Goal: Check status: Check status

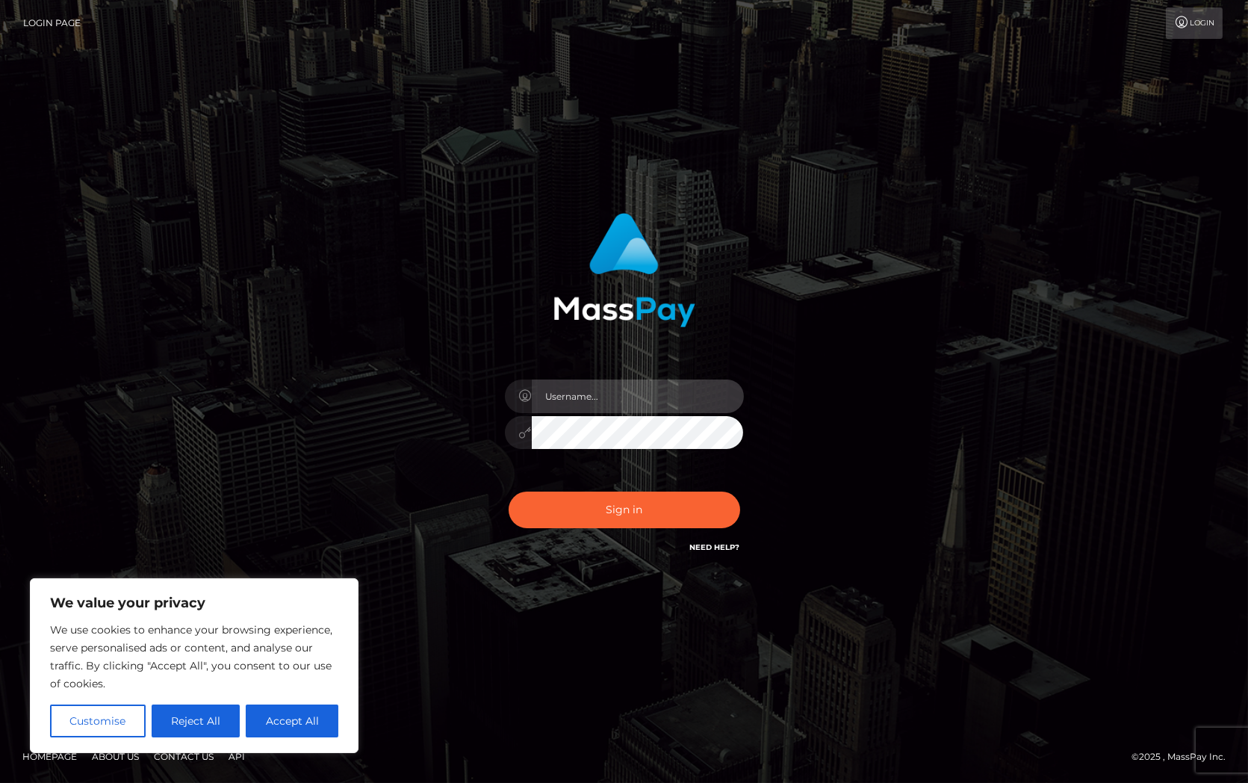
click at [574, 394] on input "text" at bounding box center [638, 397] width 212 height 34
type input "[PERSON_NAME].Silversocial"
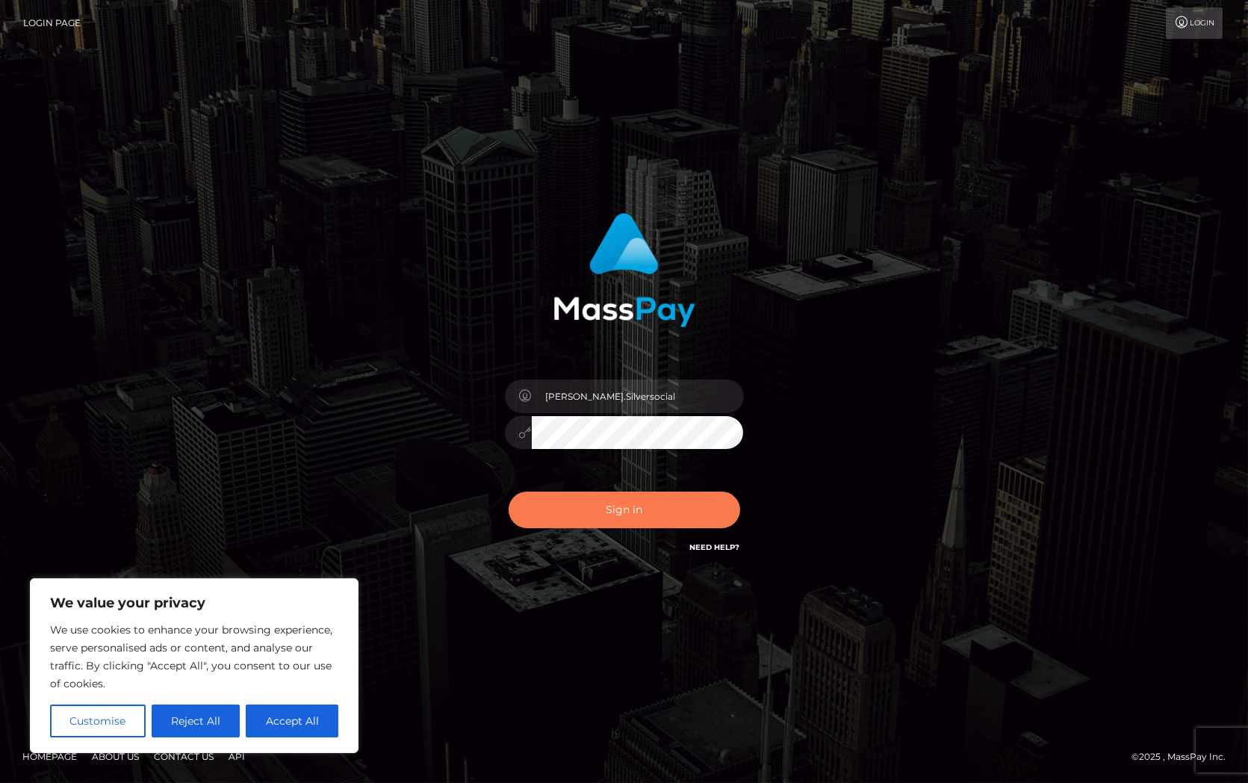
click at [660, 509] on button "Sign in" at bounding box center [625, 510] width 232 height 37
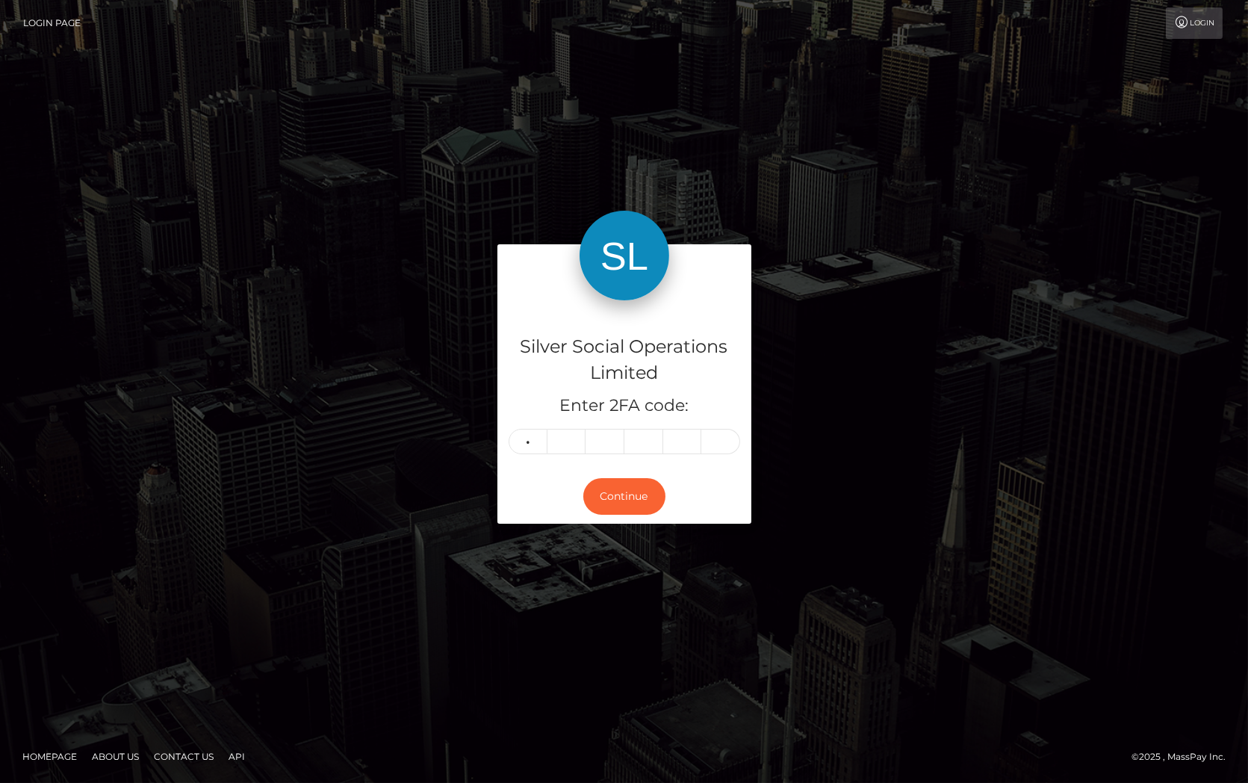
type input "9"
type input "1"
type input "6"
type input "4"
type input "9"
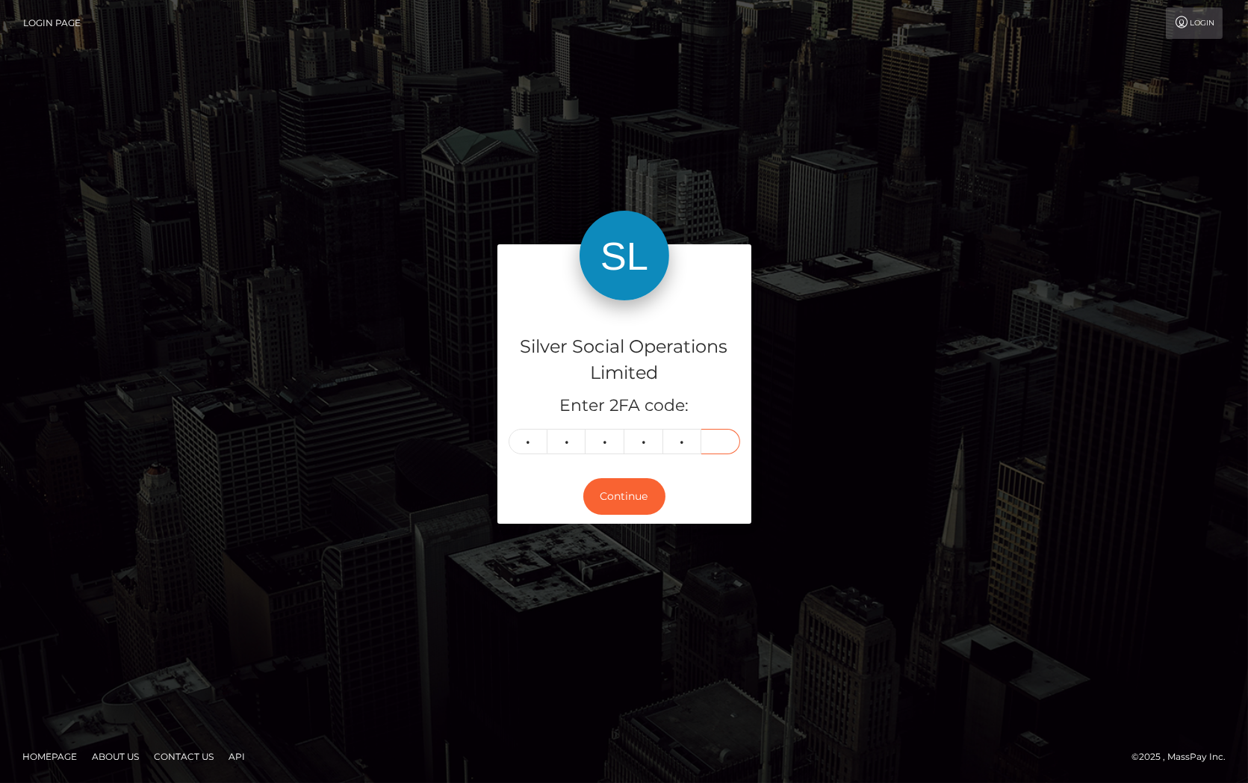
type input "1"
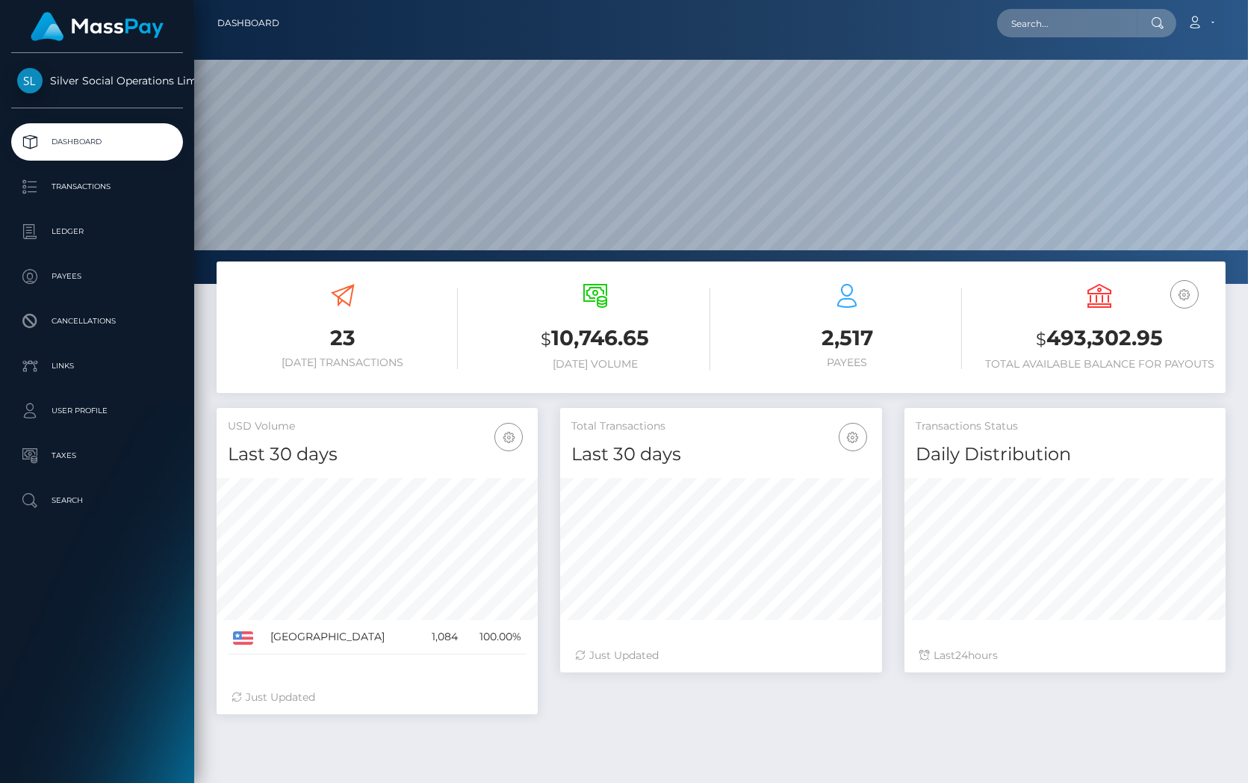
scroll to position [264, 322]
click at [1069, 337] on h3 "$ 493,302.95" at bounding box center [1100, 338] width 230 height 31
copy h3 "493,302.95"
